Goal: Information Seeking & Learning: Understand process/instructions

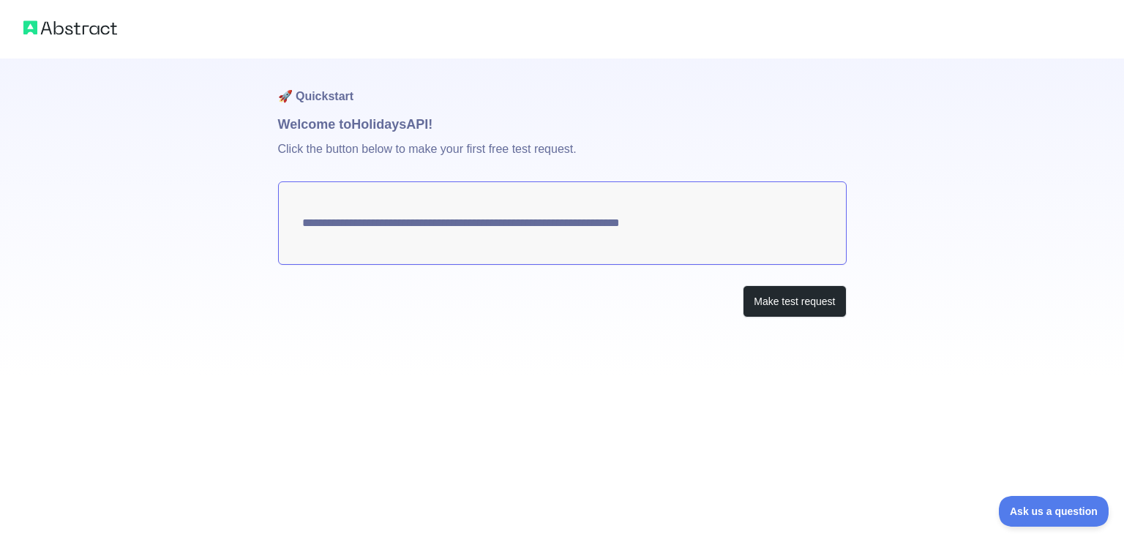
drag, startPoint x: 785, startPoint y: 238, endPoint x: 614, endPoint y: 219, distance: 171.5
click at [613, 218] on textarea "**********" at bounding box center [562, 222] width 568 height 83
click at [813, 301] on button "Make test request" at bounding box center [793, 301] width 103 height 33
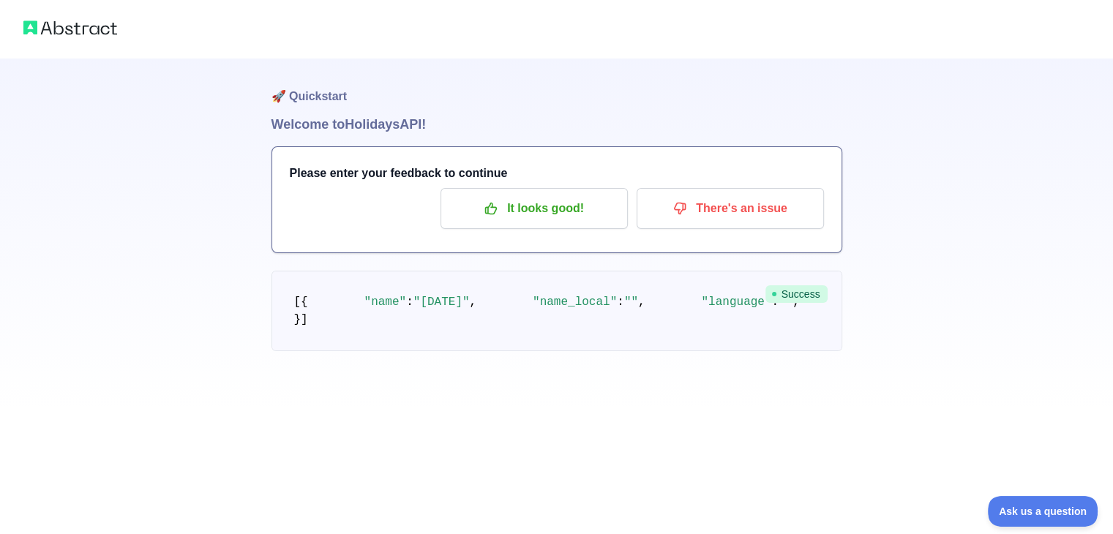
scroll to position [121, 0]
click at [413, 296] on span ""[DATE]"" at bounding box center [441, 302] width 56 height 13
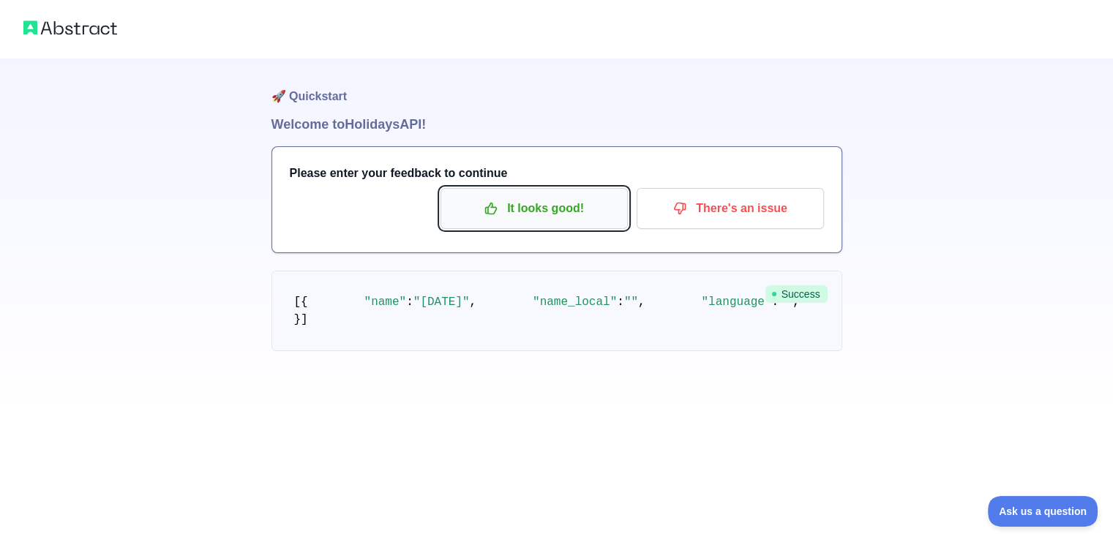
click at [562, 209] on p "It looks good!" at bounding box center [533, 208] width 165 height 25
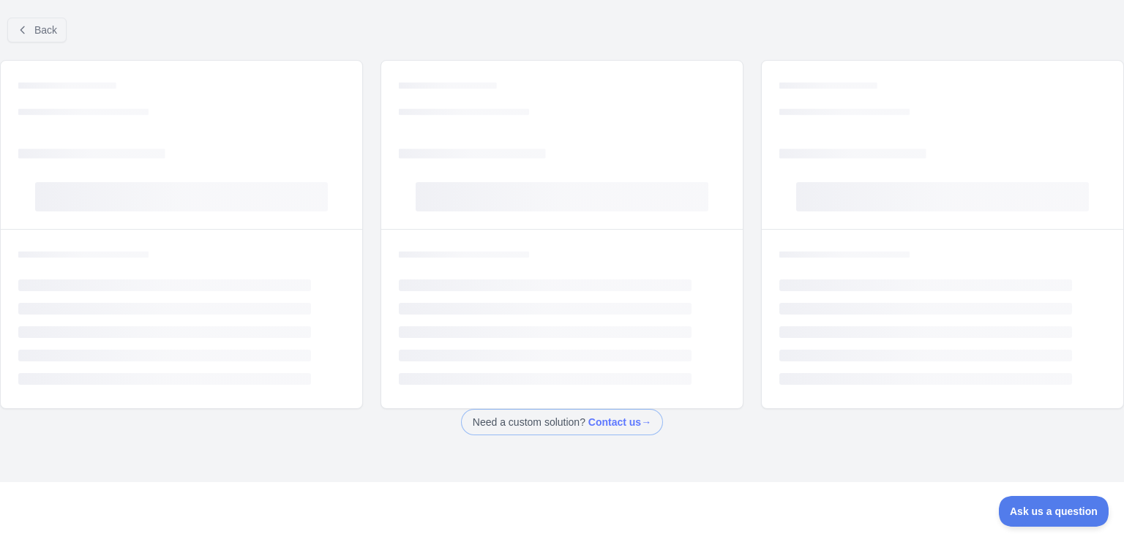
click at [540, 105] on div "Loading..." at bounding box center [562, 112] width 326 height 15
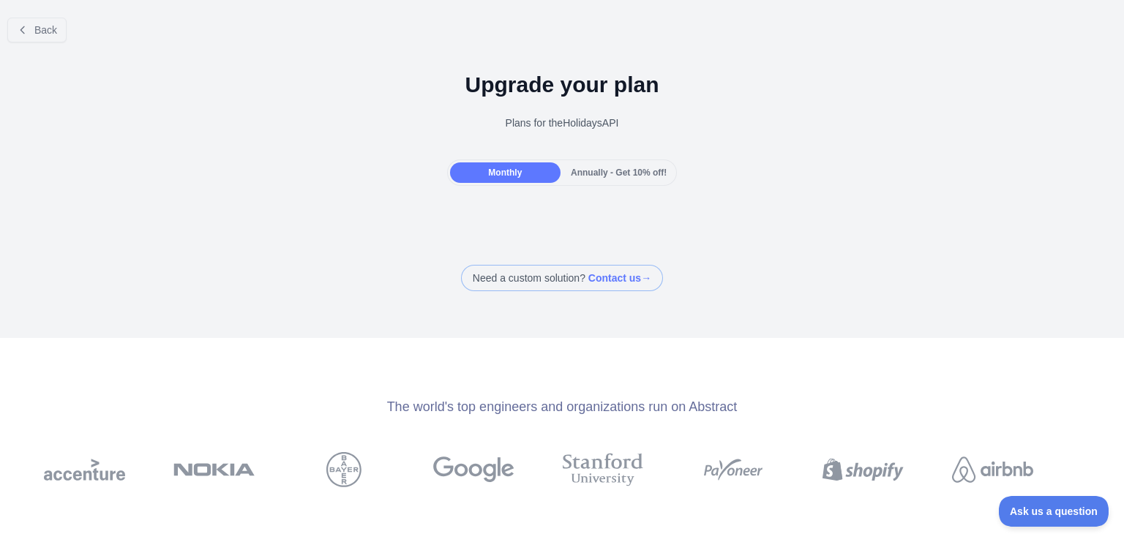
click at [556, 124] on div "Plans for the Holidays API" at bounding box center [562, 123] width 1100 height 15
click at [15, 27] on button "Back" at bounding box center [36, 30] width 59 height 25
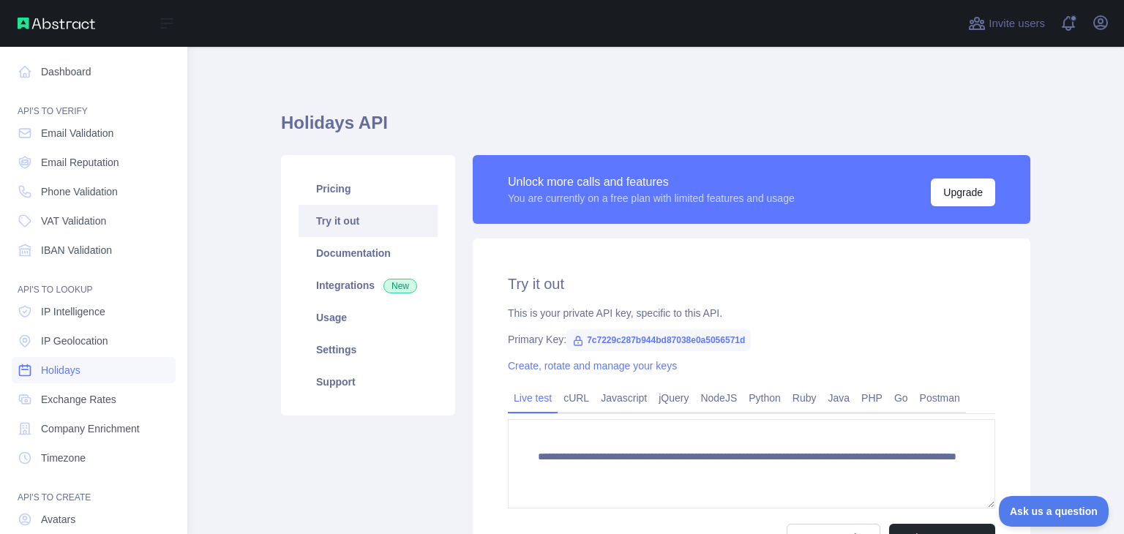
click at [69, 365] on span "Holidays" at bounding box center [60, 370] width 39 height 15
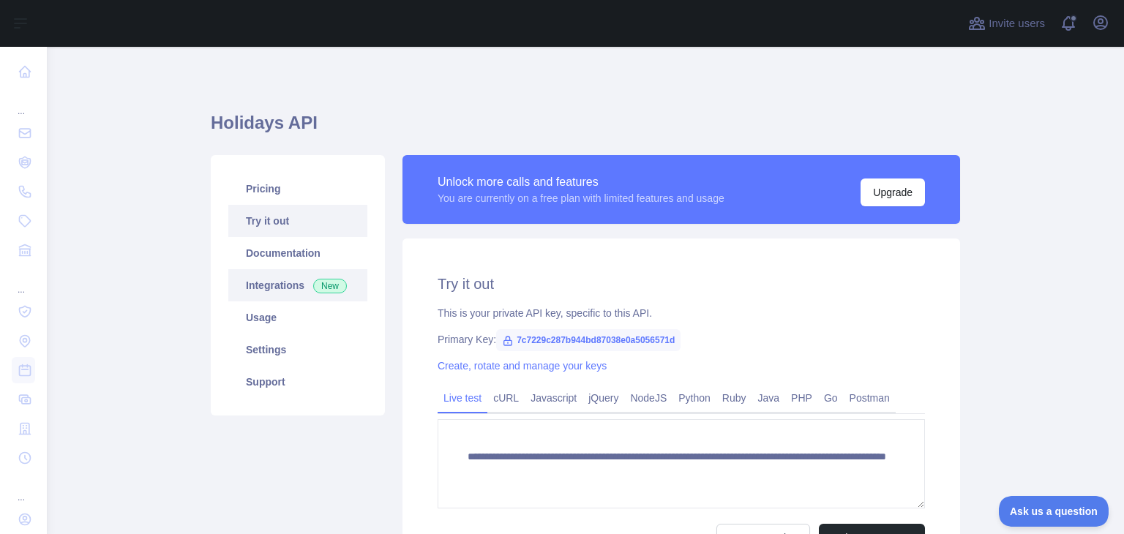
click at [261, 289] on link "Integrations New" at bounding box center [297, 285] width 139 height 32
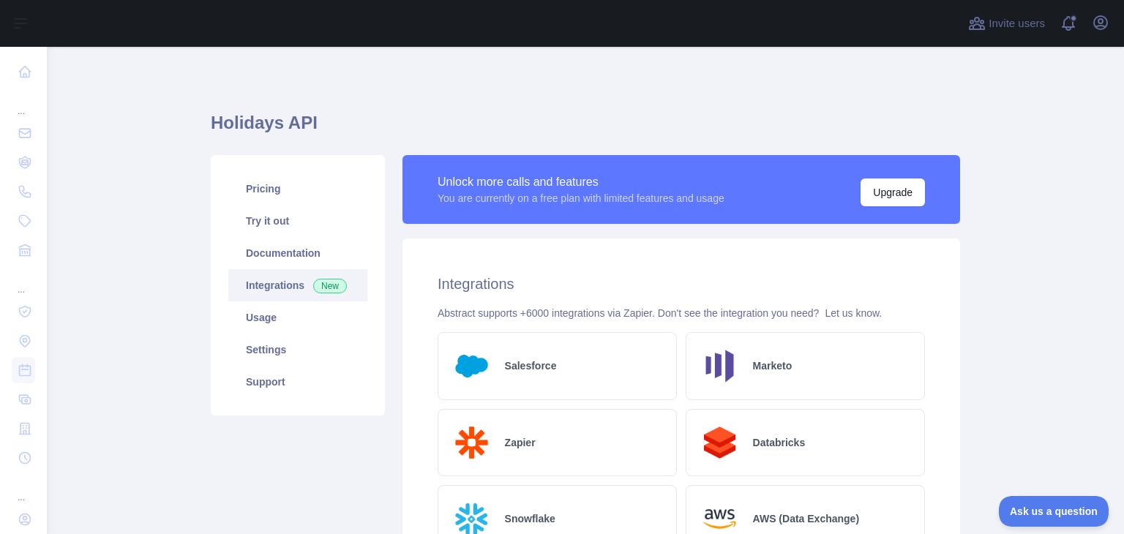
scroll to position [121, 0]
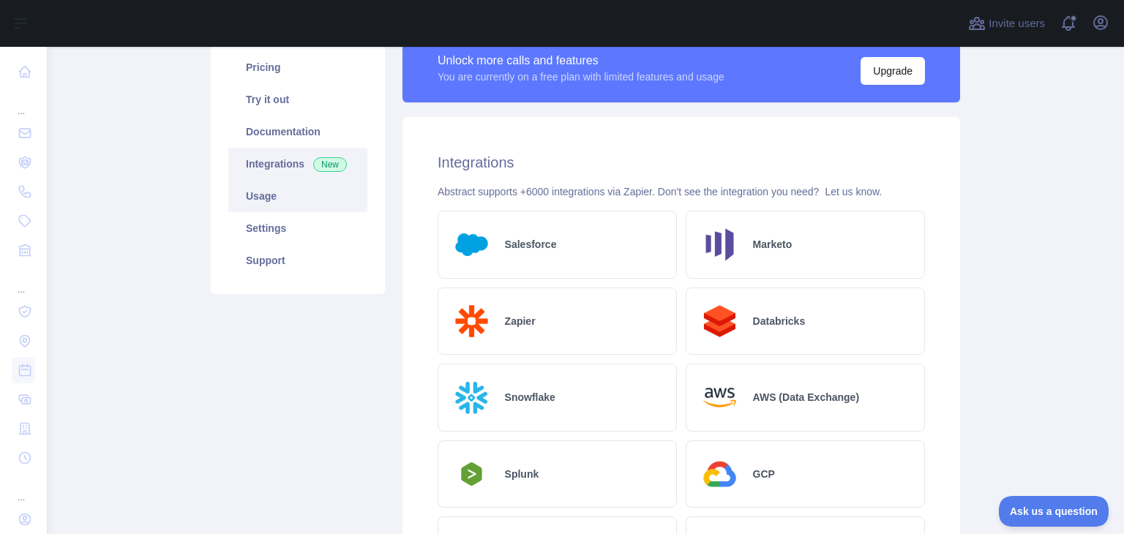
click at [255, 200] on link "Usage" at bounding box center [297, 196] width 139 height 32
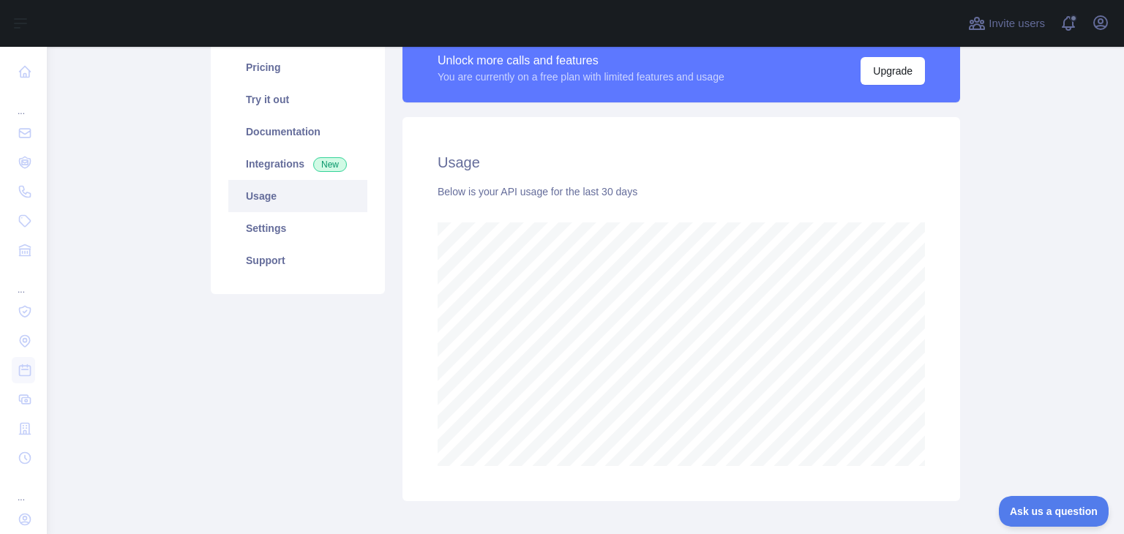
scroll to position [486, 1065]
click at [256, 222] on link "Settings" at bounding box center [297, 228] width 139 height 32
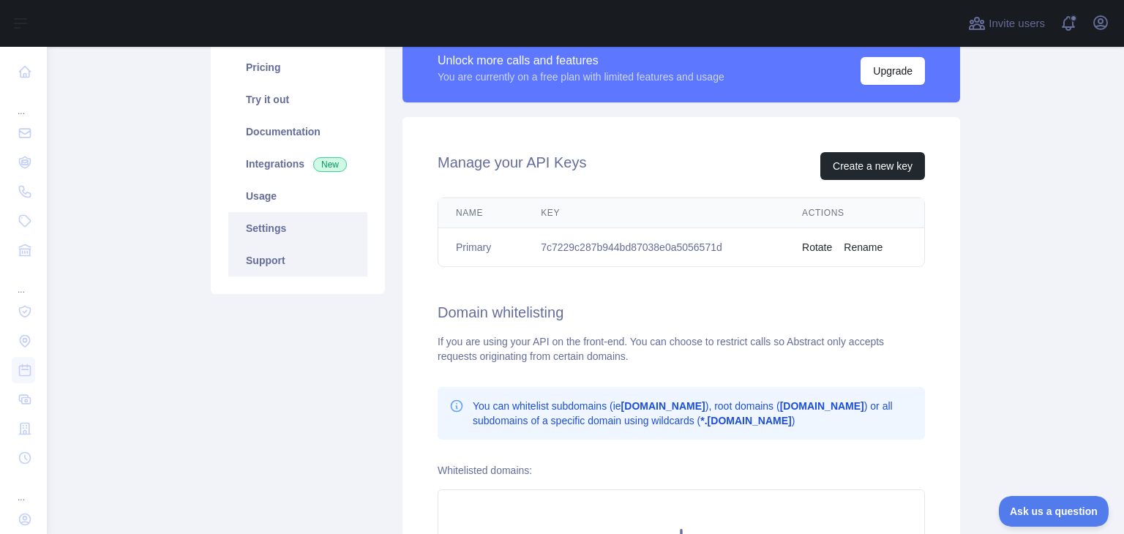
click at [274, 252] on link "Support" at bounding box center [297, 260] width 139 height 32
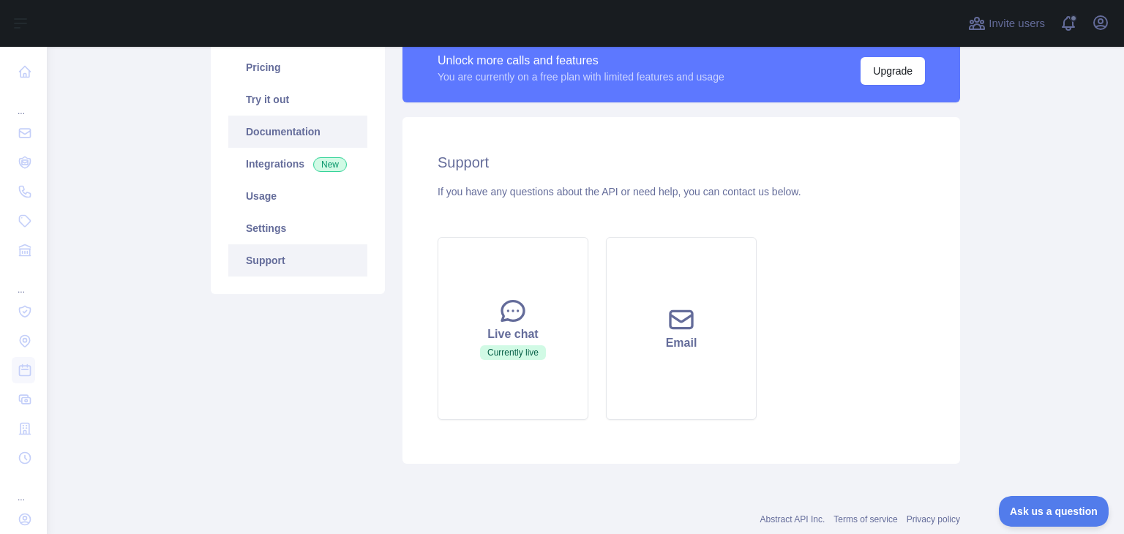
click at [228, 121] on link "Documentation" at bounding box center [297, 132] width 139 height 32
click at [259, 96] on link "Try it out" at bounding box center [297, 99] width 139 height 32
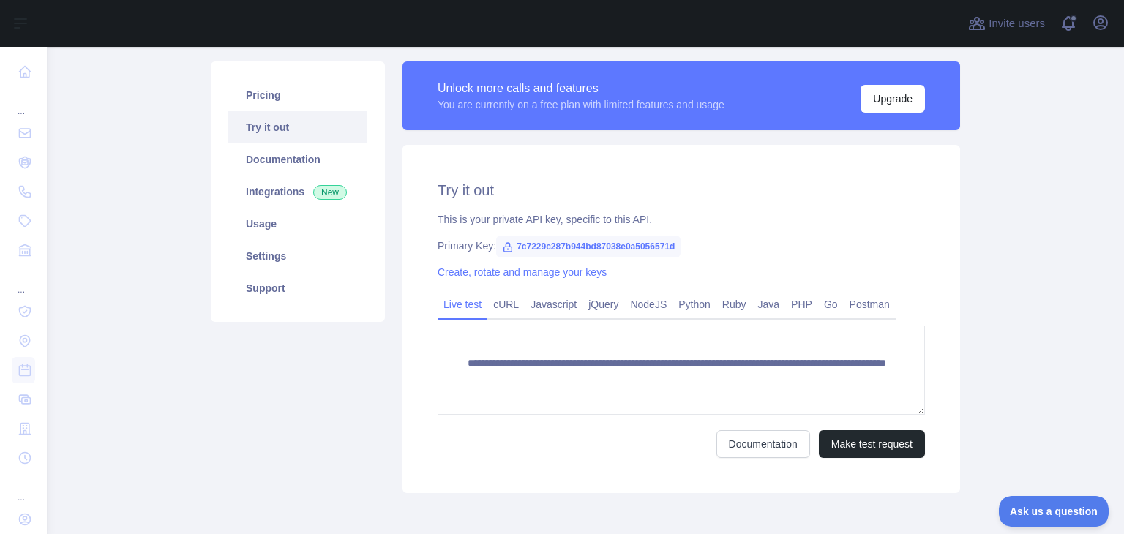
scroll to position [121, 0]
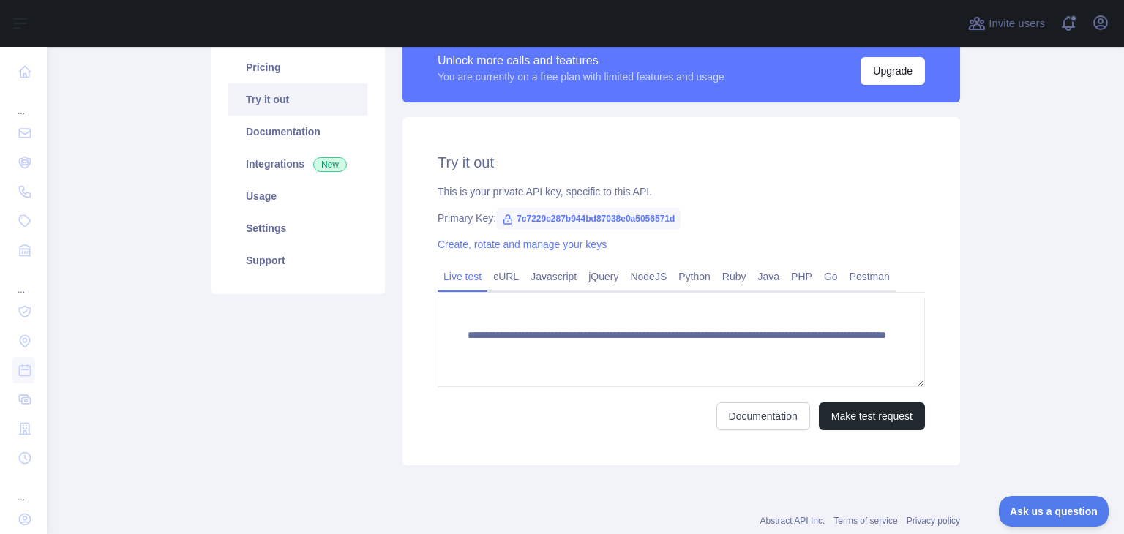
click at [466, 182] on div "**********" at bounding box center [680, 291] width 557 height 348
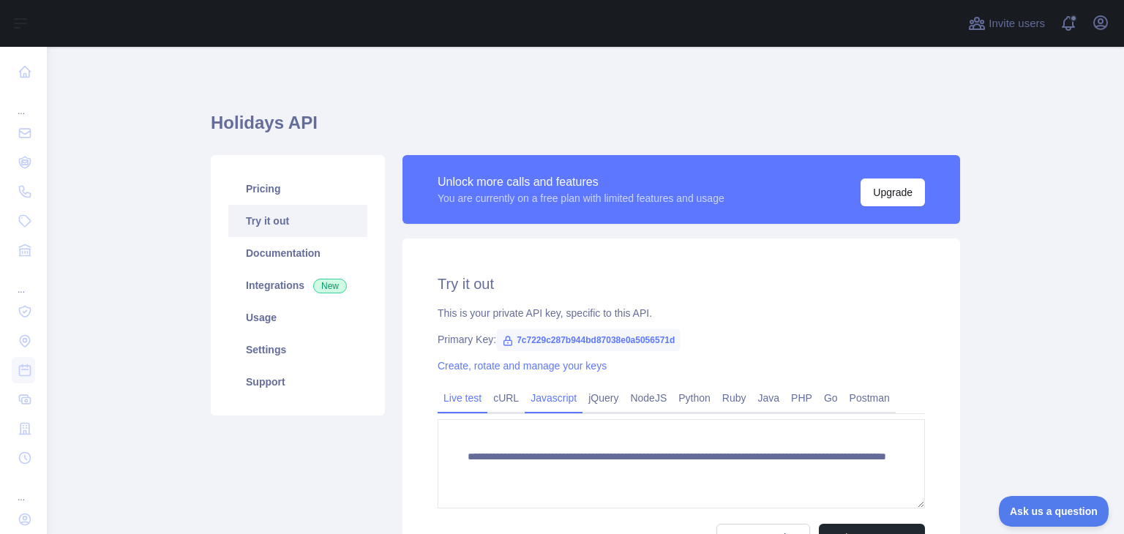
click at [554, 406] on link "Javascript" at bounding box center [553, 397] width 58 height 23
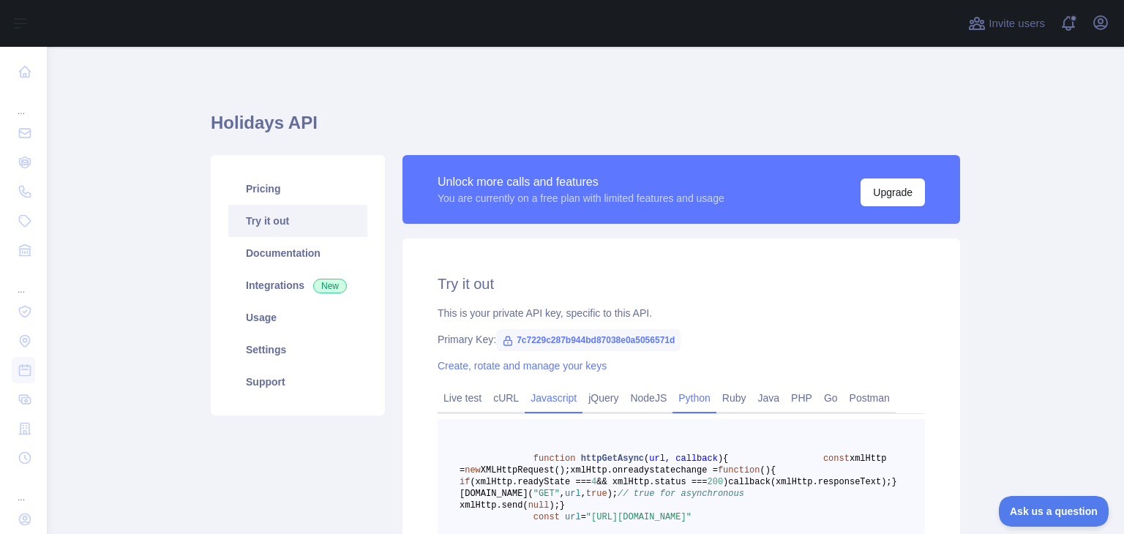
click at [672, 397] on link "Python" at bounding box center [694, 397] width 44 height 23
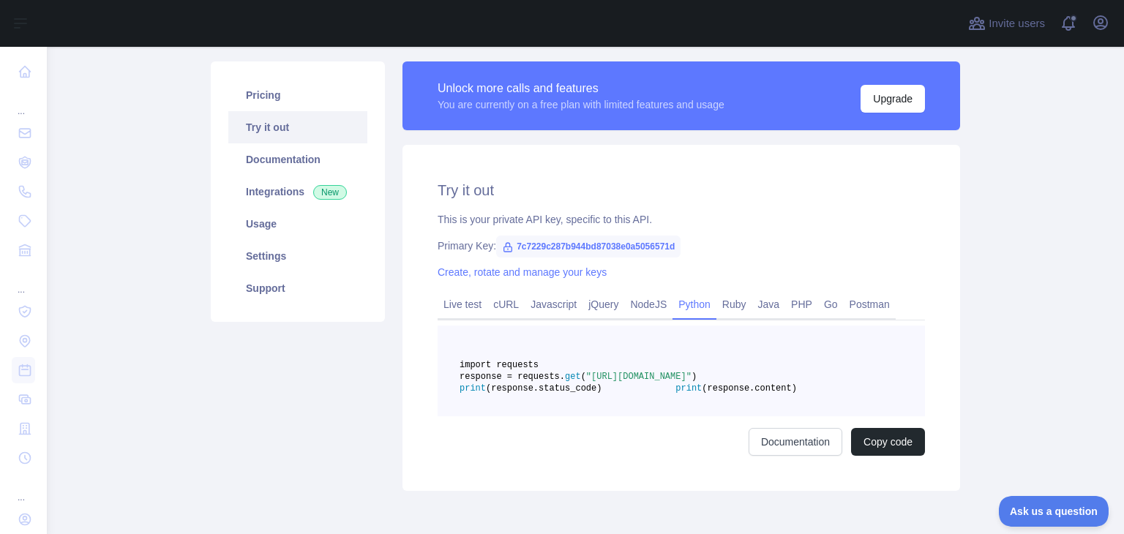
scroll to position [121, 0]
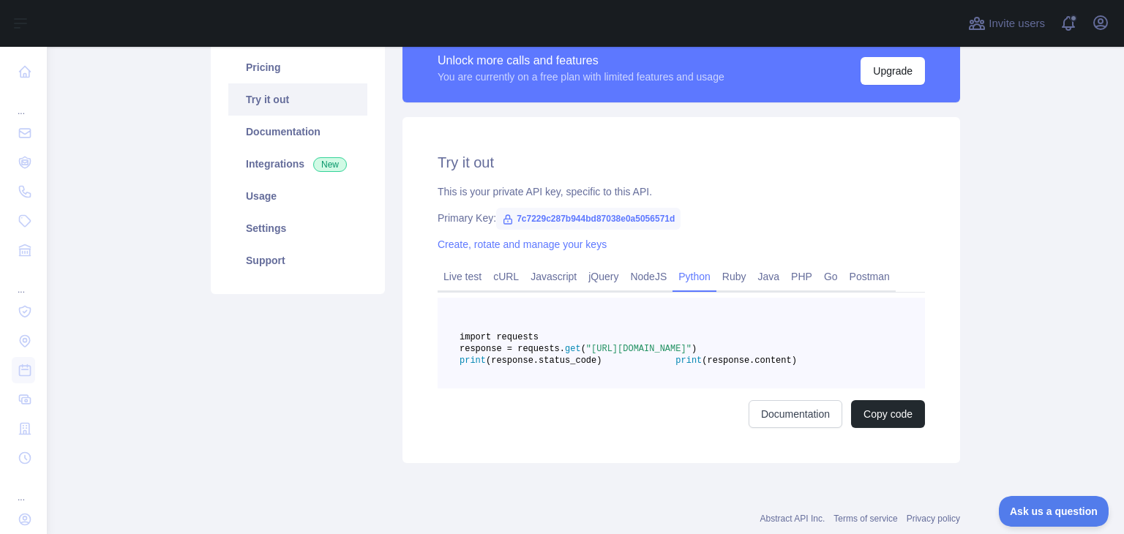
click at [509, 226] on span "7c7229c287b944bd87038e0a5056571d" at bounding box center [588, 219] width 184 height 22
click at [504, 220] on icon at bounding box center [508, 220] width 12 height 12
click at [269, 173] on link "Integrations New" at bounding box center [297, 164] width 139 height 32
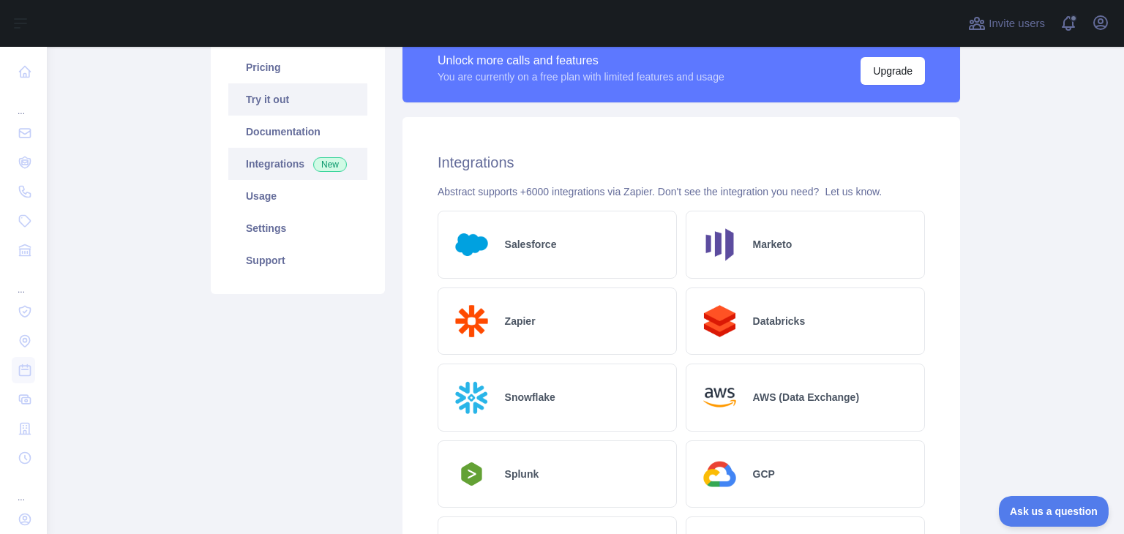
click at [298, 108] on link "Try it out" at bounding box center [297, 99] width 139 height 32
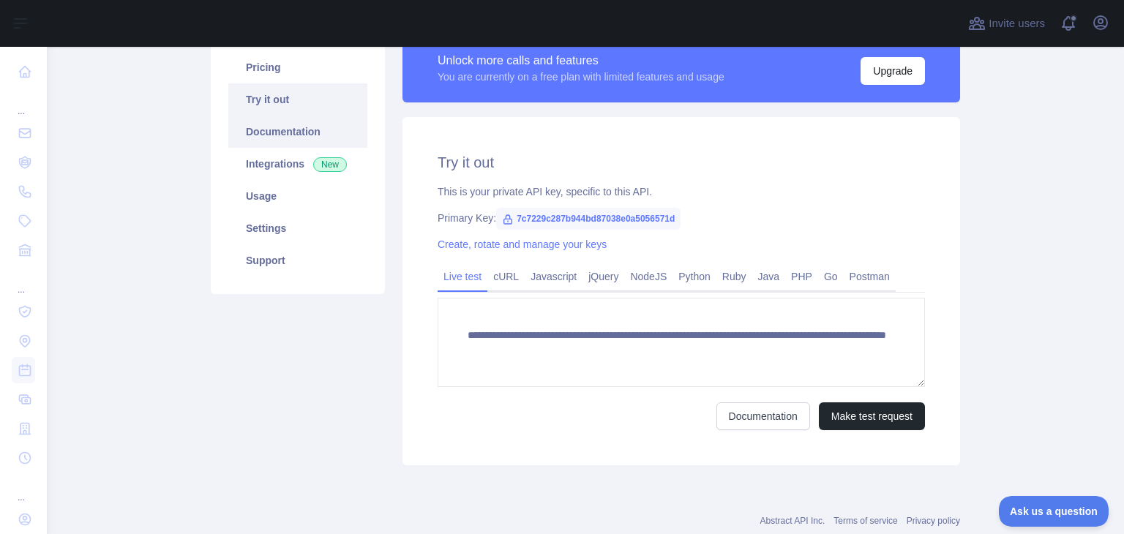
click at [294, 131] on link "Documentation" at bounding box center [297, 132] width 139 height 32
click at [611, 220] on span "7c7229c287b944bd87038e0a5056571d" at bounding box center [588, 219] width 184 height 22
copy span "7c7229c287b944bd87038e0a5056571d"
click at [696, 284] on link "Python" at bounding box center [694, 276] width 44 height 23
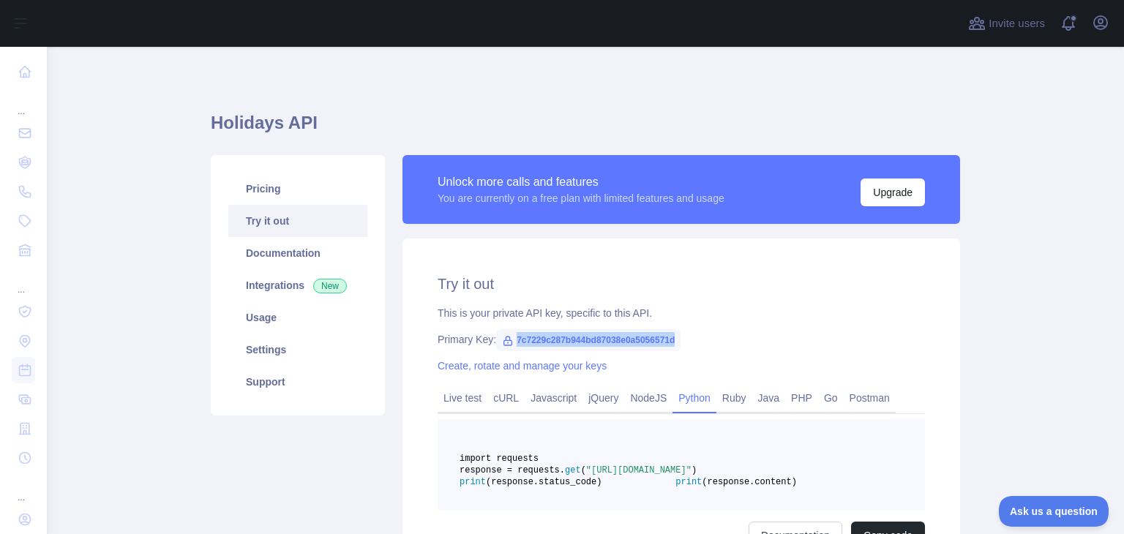
copy span "7c7229c287b944bd87038e0a5056571d"
